Goal: Task Accomplishment & Management: Use online tool/utility

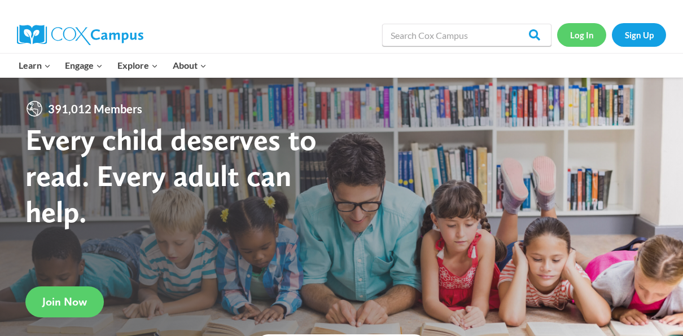
click at [585, 32] on link "Log In" at bounding box center [581, 34] width 49 height 23
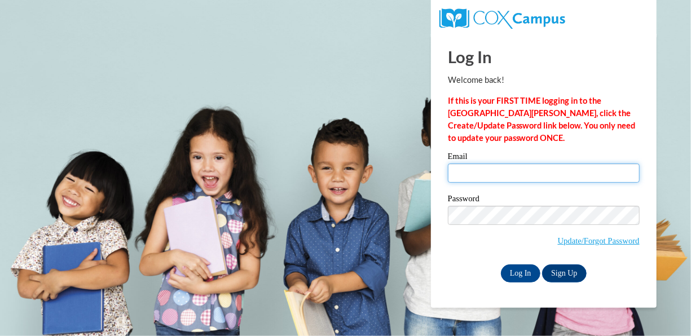
click at [536, 173] on input "Email" at bounding box center [544, 173] width 192 height 19
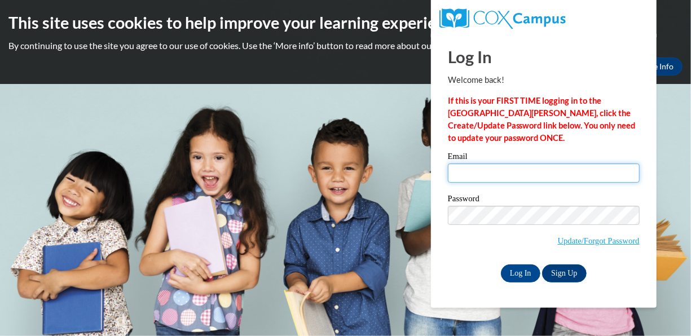
type input "patricemartinez410@yahoo.com"
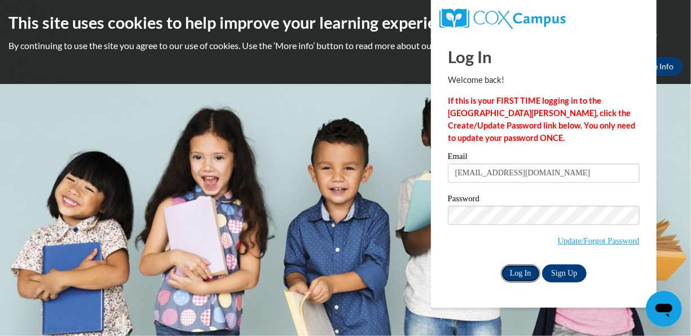
click at [510, 266] on input "Log In" at bounding box center [521, 274] width 40 height 18
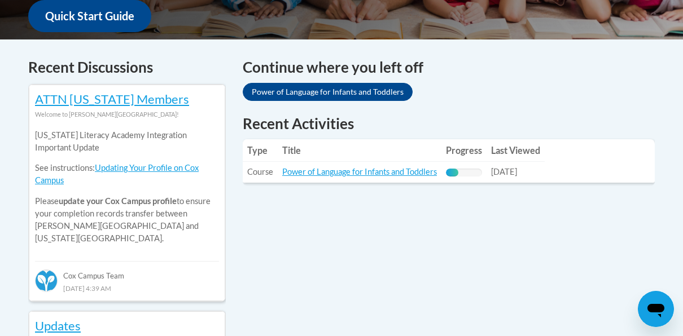
scroll to position [479, 0]
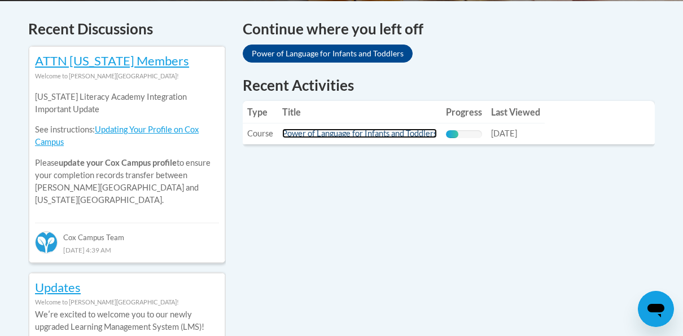
click at [310, 134] on link "Power of Language for Infants and Toddlers" at bounding box center [359, 134] width 155 height 10
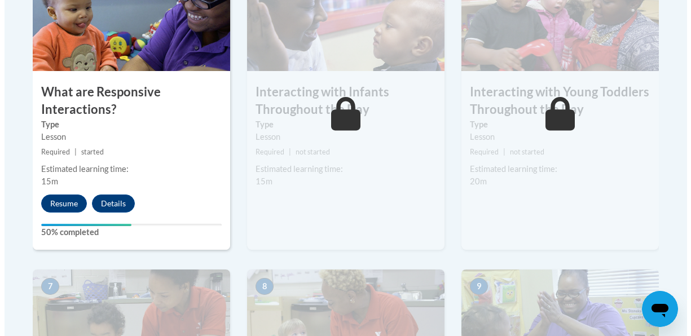
scroll to position [834, 0]
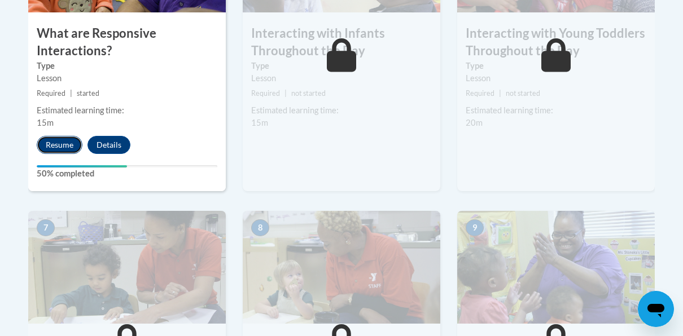
click at [65, 139] on button "Resume" at bounding box center [60, 145] width 46 height 18
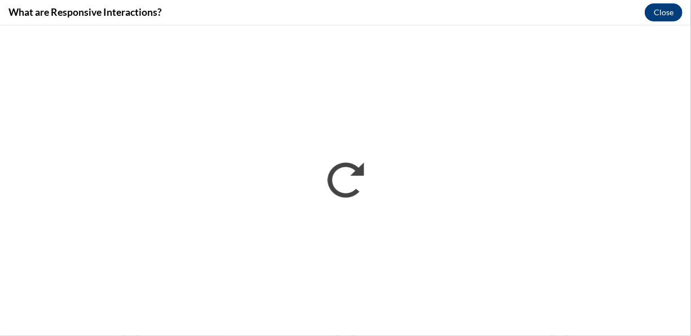
scroll to position [0, 0]
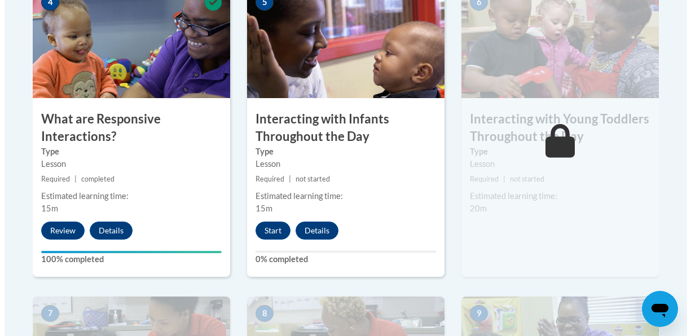
scroll to position [751, 0]
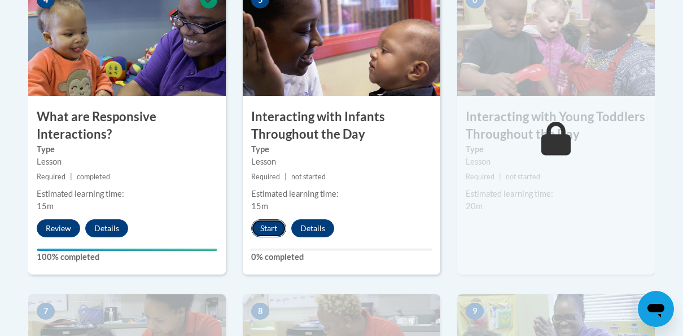
click at [265, 223] on button "Start" at bounding box center [268, 229] width 35 height 18
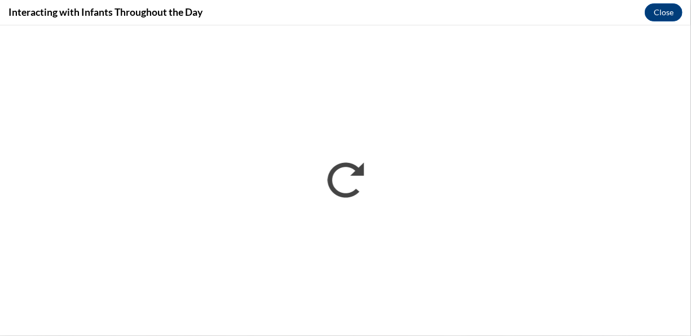
scroll to position [0, 0]
